Goal: Task Accomplishment & Management: Manage account settings

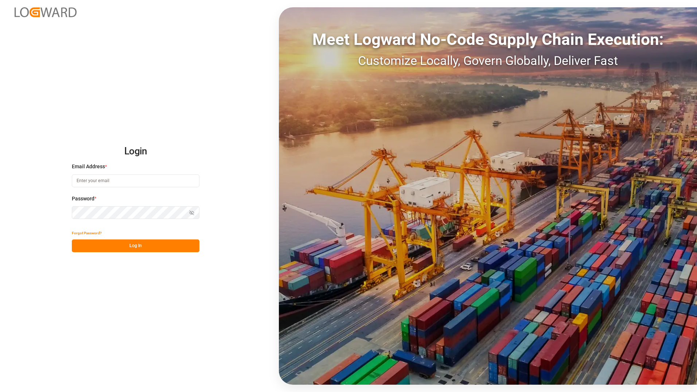
click at [134, 183] on input at bounding box center [136, 180] width 128 height 13
type input "[PERSON_NAME][EMAIL_ADDRESS][DOMAIN_NAME]"
click at [145, 247] on button "Log In" at bounding box center [136, 245] width 128 height 13
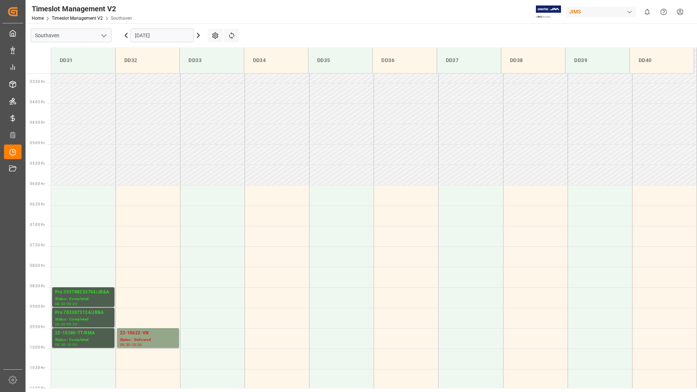
scroll to position [199, 0]
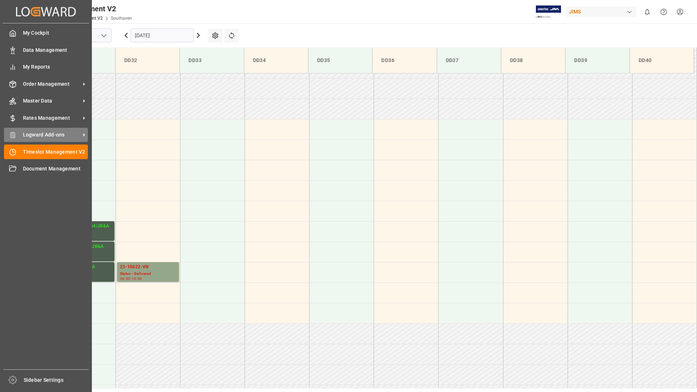
click at [47, 134] on span "Logward Add-ons" at bounding box center [52, 135] width 58 height 8
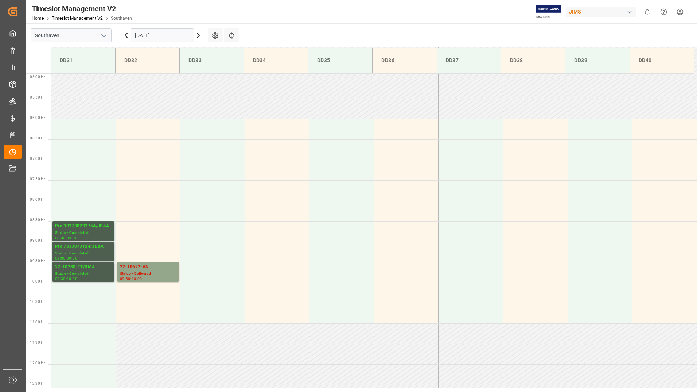
click at [167, 35] on input "[DATE]" at bounding box center [162, 35] width 63 height 14
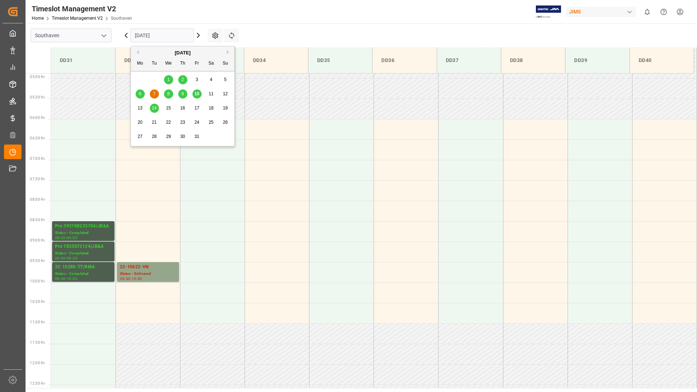
click at [198, 95] on span "10" at bounding box center [196, 93] width 5 height 5
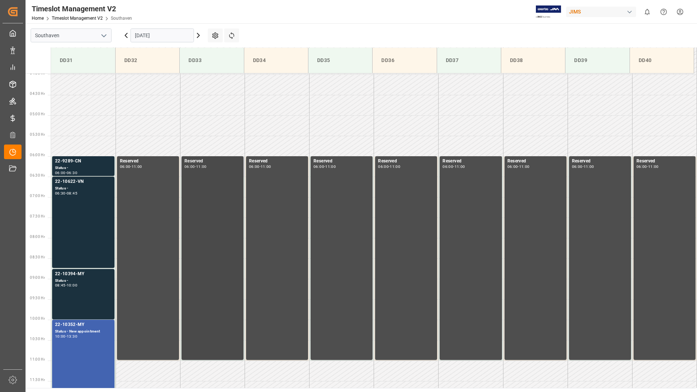
scroll to position [163, 0]
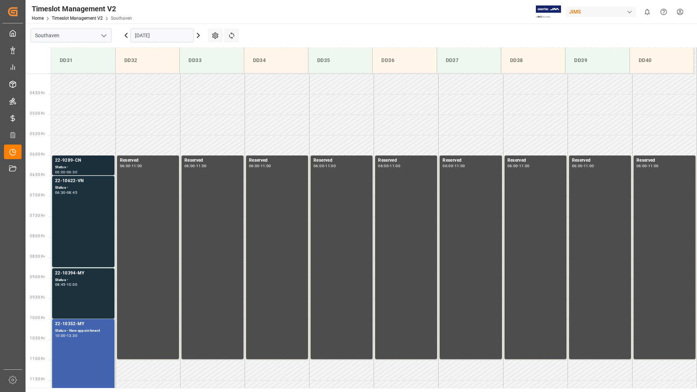
click at [99, 167] on div "Status -" at bounding box center [83, 167] width 57 height 6
click at [86, 292] on div "22-10394-MY Status - 08:45 - 10:00" at bounding box center [83, 292] width 57 height 47
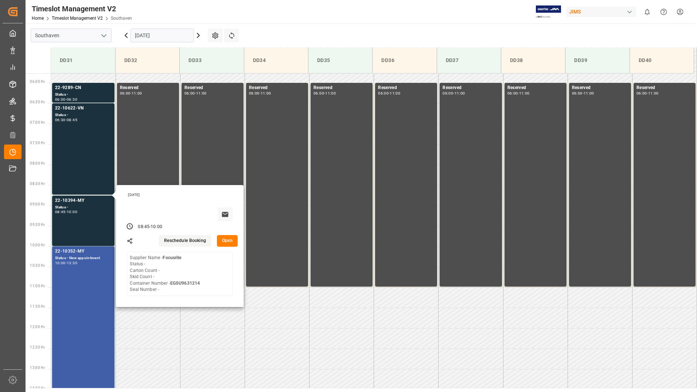
scroll to position [236, 0]
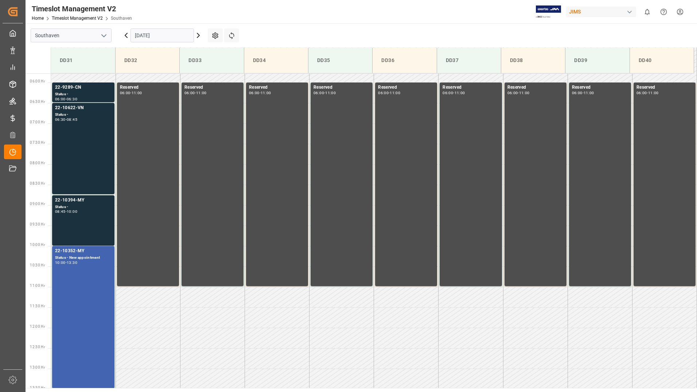
click at [78, 258] on div "Status - New appointment" at bounding box center [83, 258] width 57 height 6
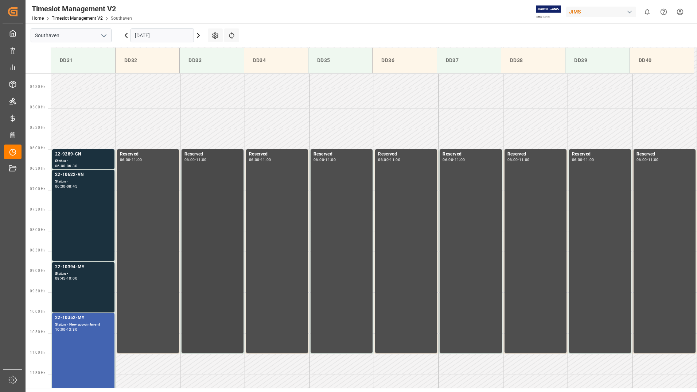
scroll to position [146, 0]
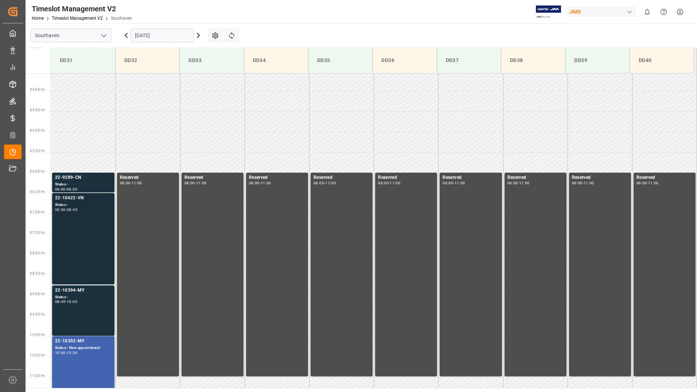
click at [84, 250] on div "22-10622-VN Status - 06:30 - 08:45" at bounding box center [83, 238] width 57 height 88
click at [80, 181] on div "22-9289-CN" at bounding box center [83, 177] width 57 height 7
click at [93, 232] on div "22-10622-VN Status - 06:30 - 08:45" at bounding box center [83, 238] width 57 height 88
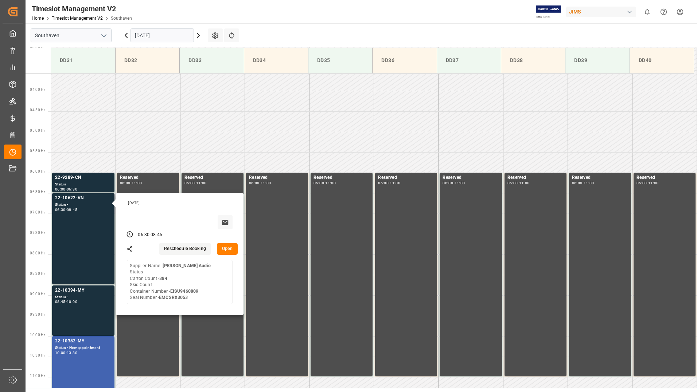
click at [229, 251] on button "Open" at bounding box center [227, 249] width 21 height 12
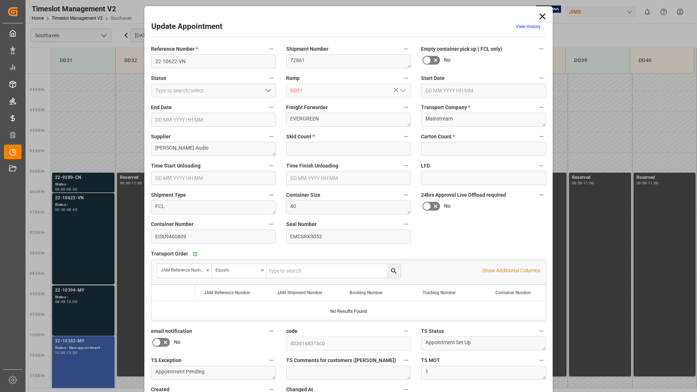
type input "0"
type input "384"
type input "[DATE] 06:30"
type input "[DATE] 08:45"
type input "[DATE] 16:00"
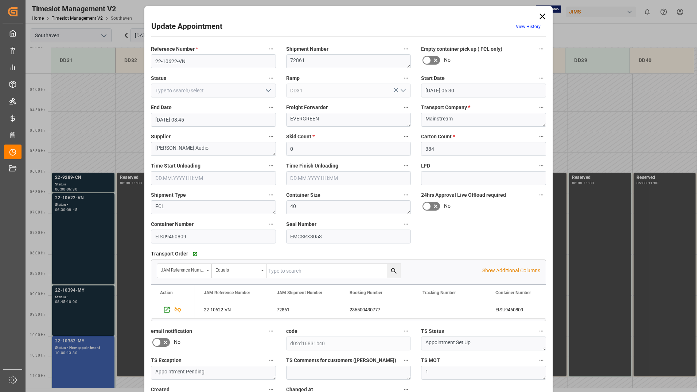
click at [542, 17] on icon at bounding box center [543, 16] width 6 height 6
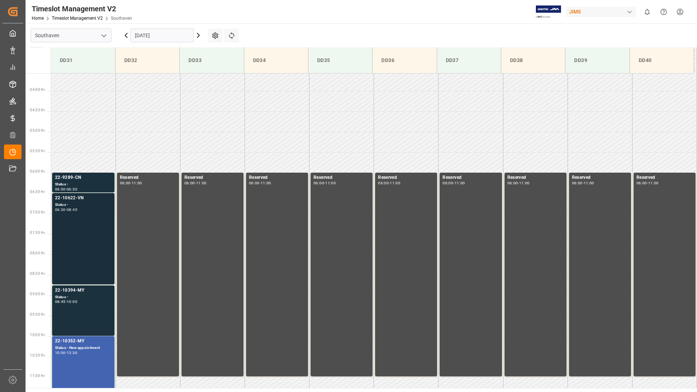
click at [89, 235] on div "22-10622-VN Status - 06:30 - 08:45" at bounding box center [83, 238] width 57 height 88
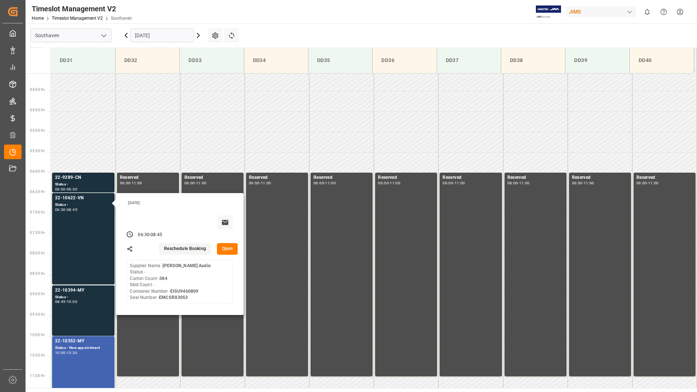
click at [230, 249] on button "Open" at bounding box center [227, 249] width 21 height 12
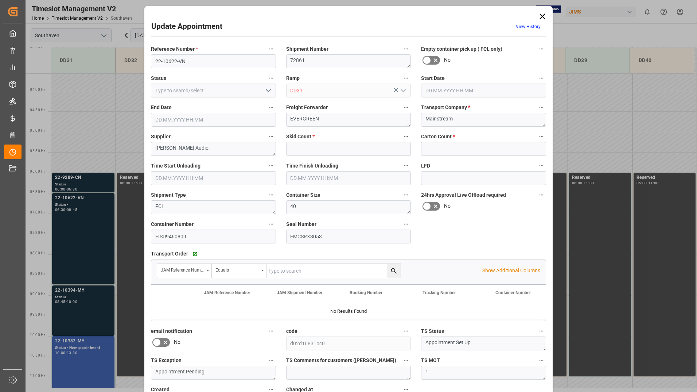
type input "0"
type input "384"
type input "[DATE] 06:30"
type input "[DATE] 08:45"
type input "[DATE] 16:00"
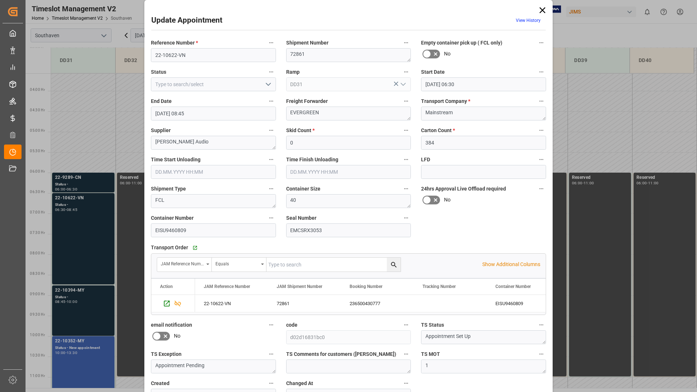
scroll to position [0, 0]
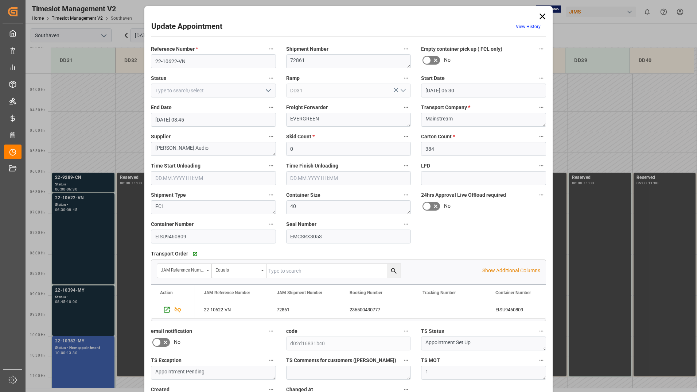
click at [543, 16] on icon at bounding box center [543, 16] width 10 height 10
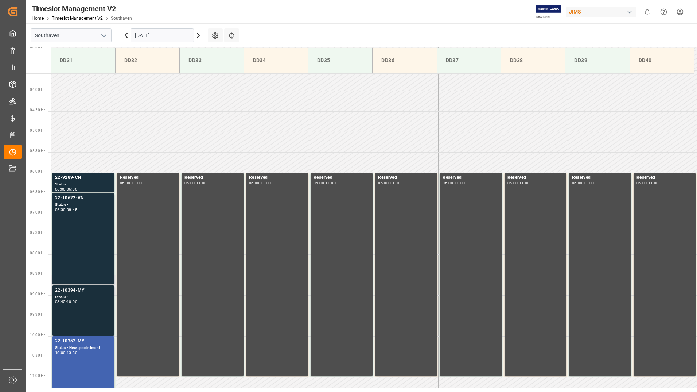
click at [95, 306] on div "22-10394-MY Status - 08:45 - 10:00" at bounding box center [83, 310] width 57 height 47
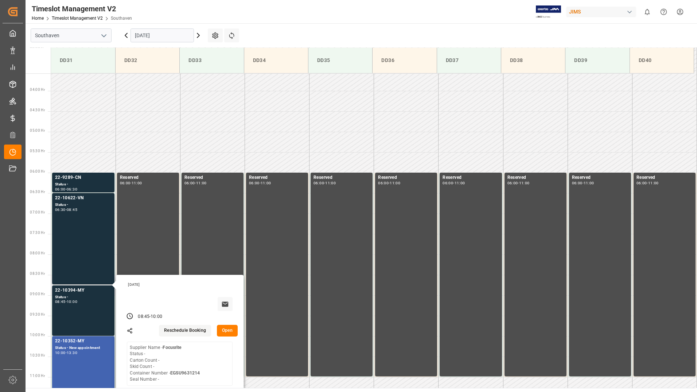
scroll to position [182, 0]
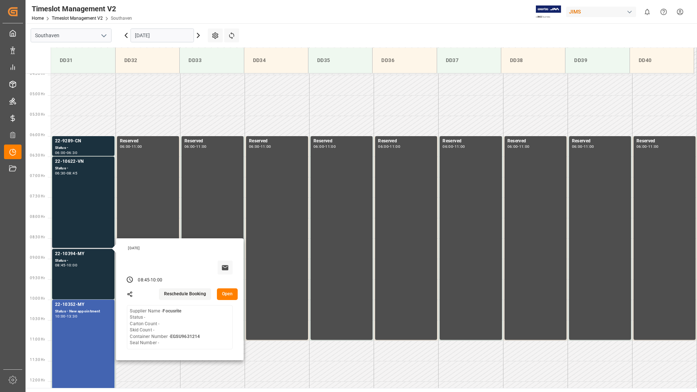
click at [229, 296] on button "Open" at bounding box center [227, 294] width 21 height 12
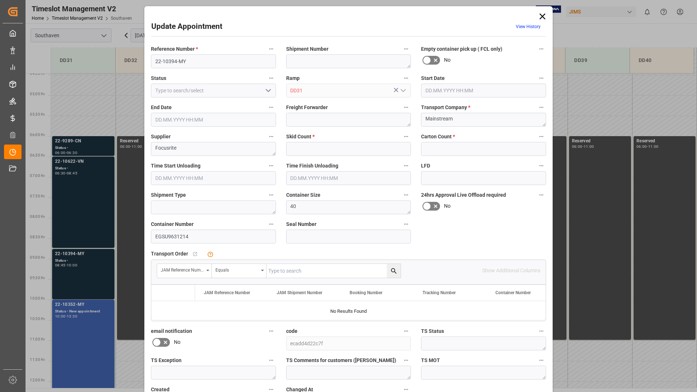
type input "0"
type input "[DATE] 08:45"
type input "[DATE] 10:00"
type input "[DATE] 16:06"
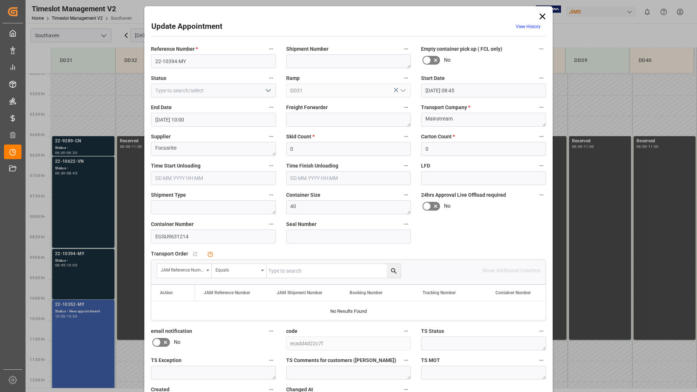
click at [542, 18] on icon at bounding box center [543, 16] width 10 height 10
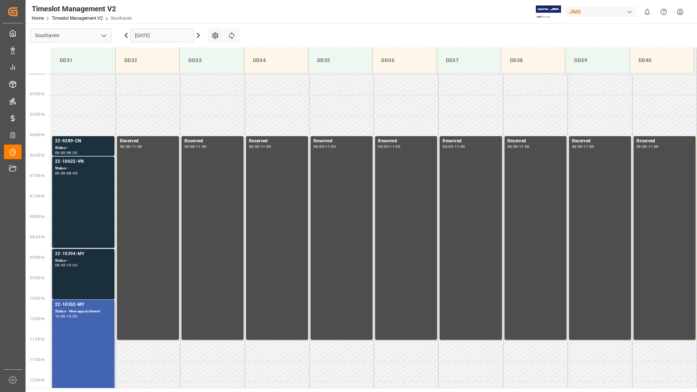
click at [81, 277] on div "22-10394-MY Status - 08:45 - 10:00" at bounding box center [83, 273] width 57 height 47
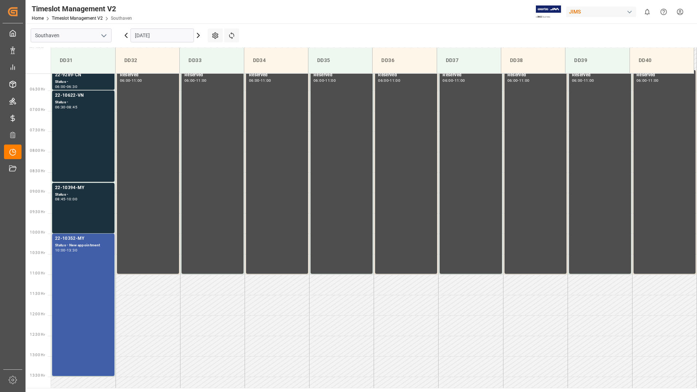
scroll to position [255, 0]
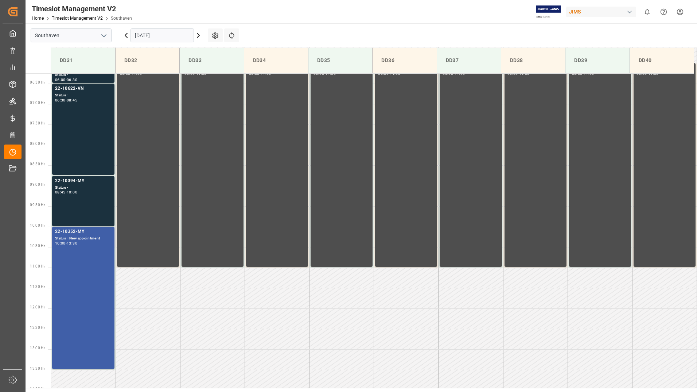
click at [92, 264] on div "22-10352-MY Status - New appointment 10:00 - 13:30" at bounding box center [83, 297] width 57 height 139
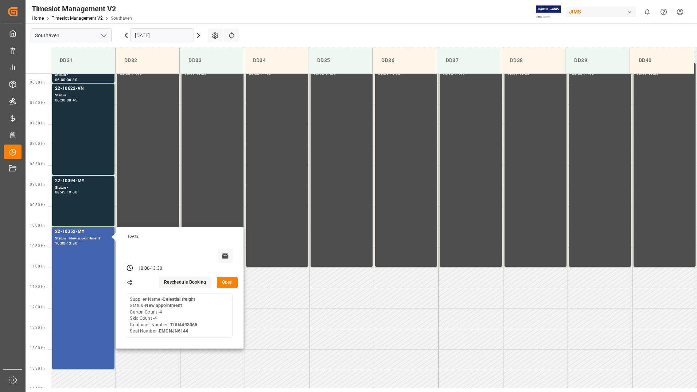
click at [232, 283] on button "Open" at bounding box center [227, 282] width 21 height 12
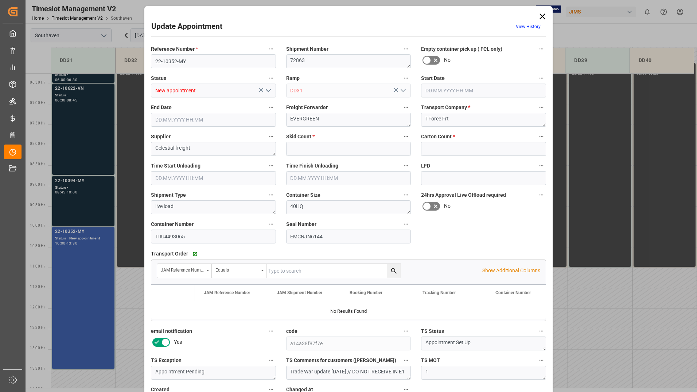
type input "4"
type input "[DATE] 10:00"
type input "[DATE] 13:30"
type input "[DATE] 11:15"
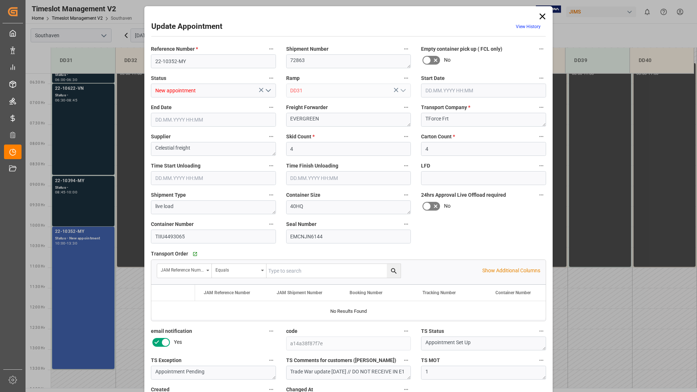
type input "[DATE] 15:15"
type input "[DATE] 16:07"
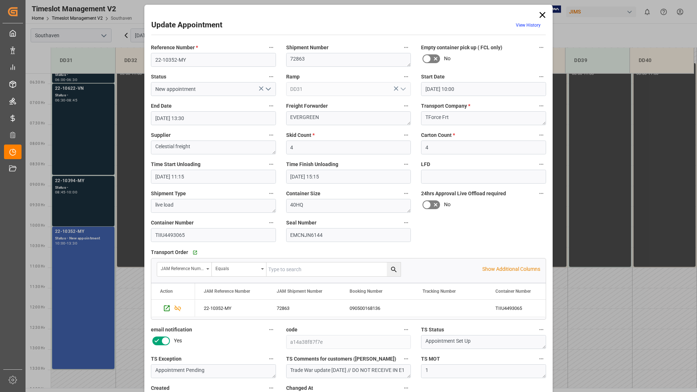
scroll to position [0, 0]
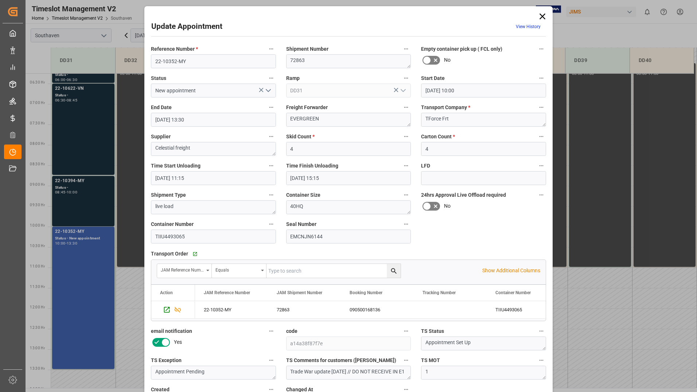
click at [542, 17] on icon at bounding box center [543, 16] width 6 height 6
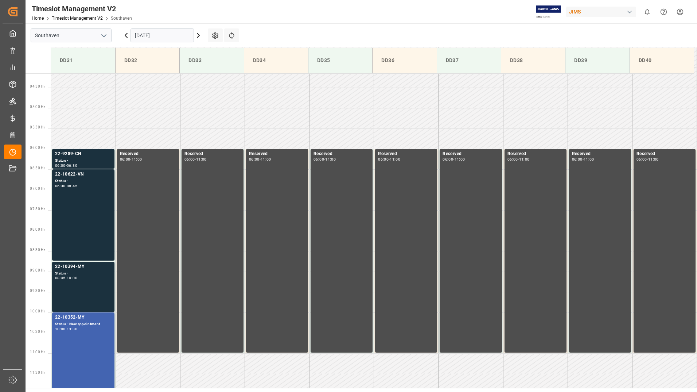
scroll to position [182, 0]
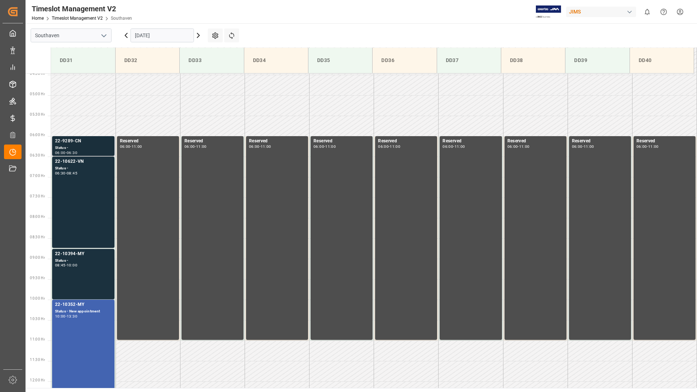
click at [84, 145] on div "Status -" at bounding box center [83, 148] width 57 height 6
